Goal: Navigation & Orientation: Find specific page/section

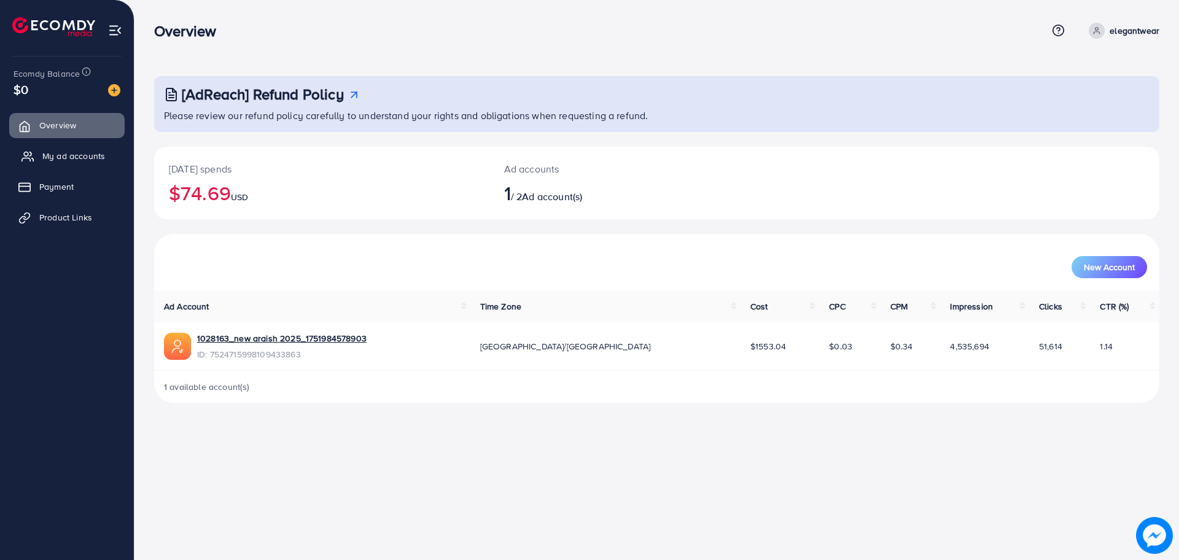
click at [80, 159] on span "My ad accounts" at bounding box center [73, 156] width 63 height 12
